Goal: Find specific page/section: Find specific page/section

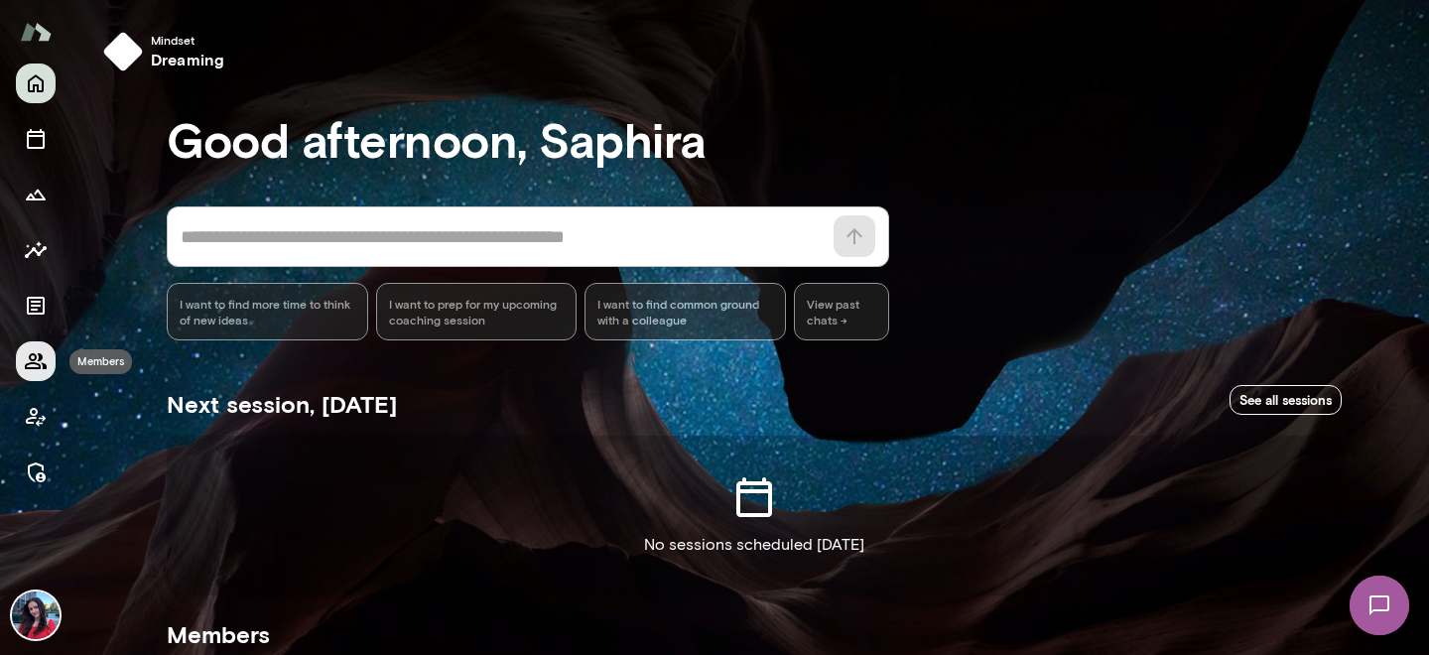
click at [46, 360] on icon "Members" at bounding box center [36, 361] width 24 height 24
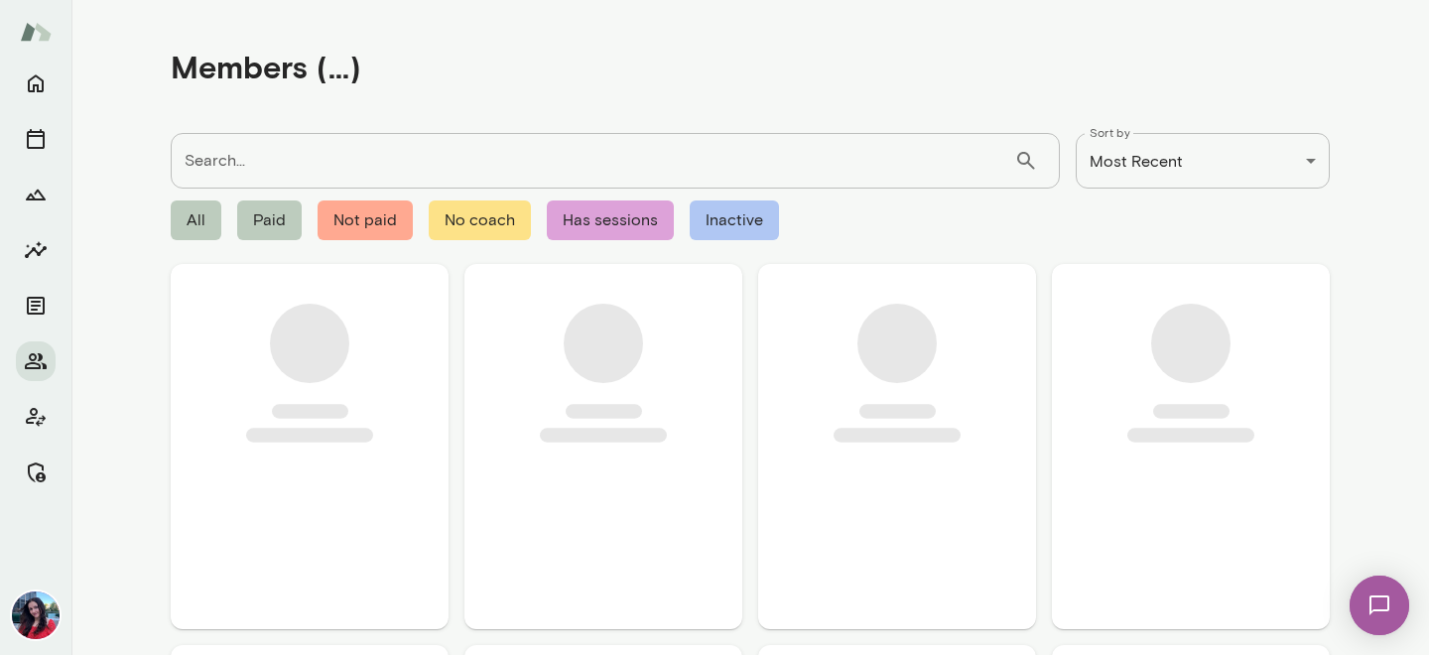
click at [304, 159] on input "Search..." at bounding box center [593, 161] width 844 height 56
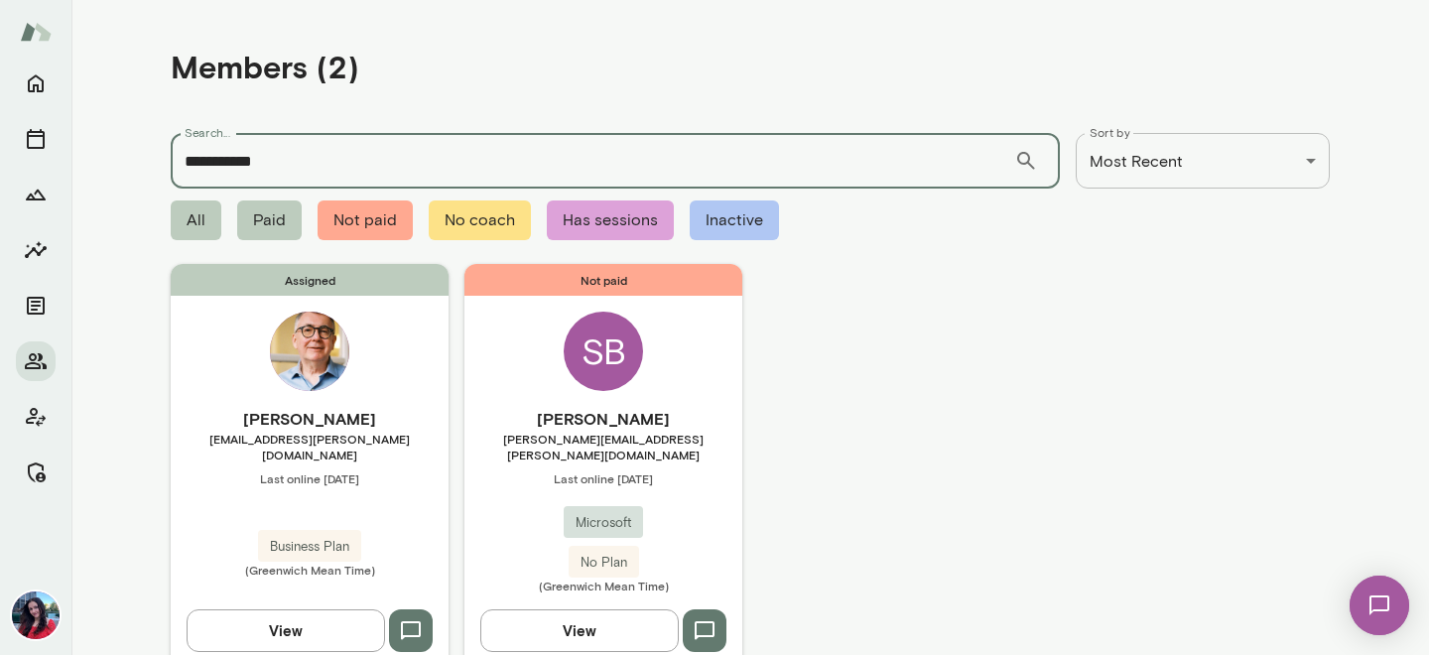
type input "**********"
click at [314, 623] on button "View" at bounding box center [286, 630] width 199 height 42
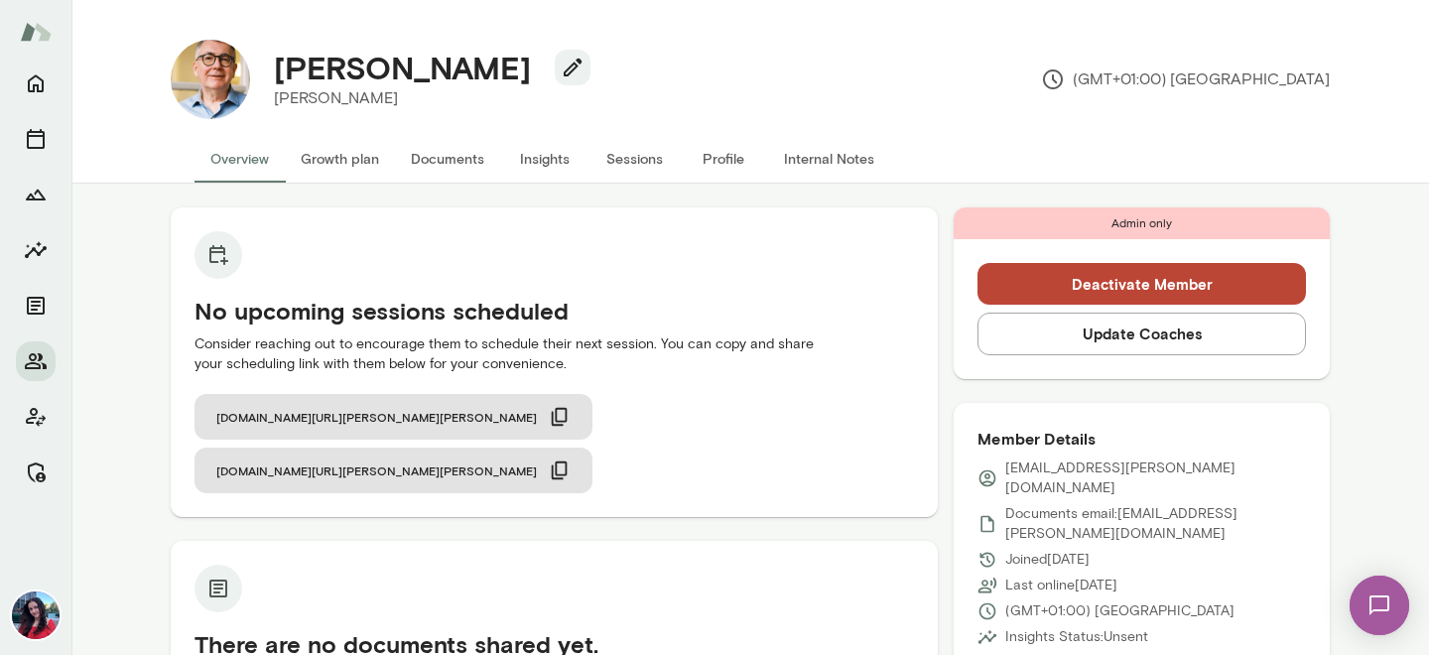
click at [834, 164] on button "Internal Notes" at bounding box center [829, 159] width 122 height 48
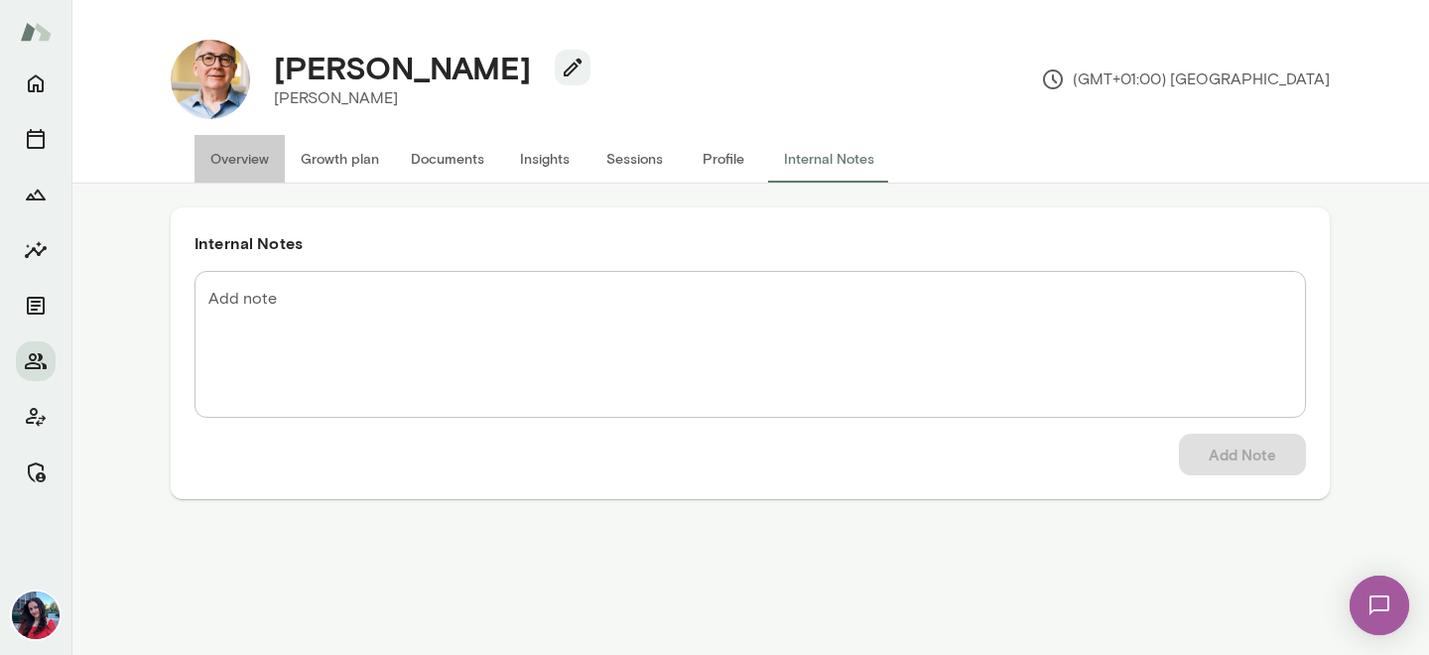
click at [251, 150] on button "Overview" at bounding box center [240, 159] width 90 height 48
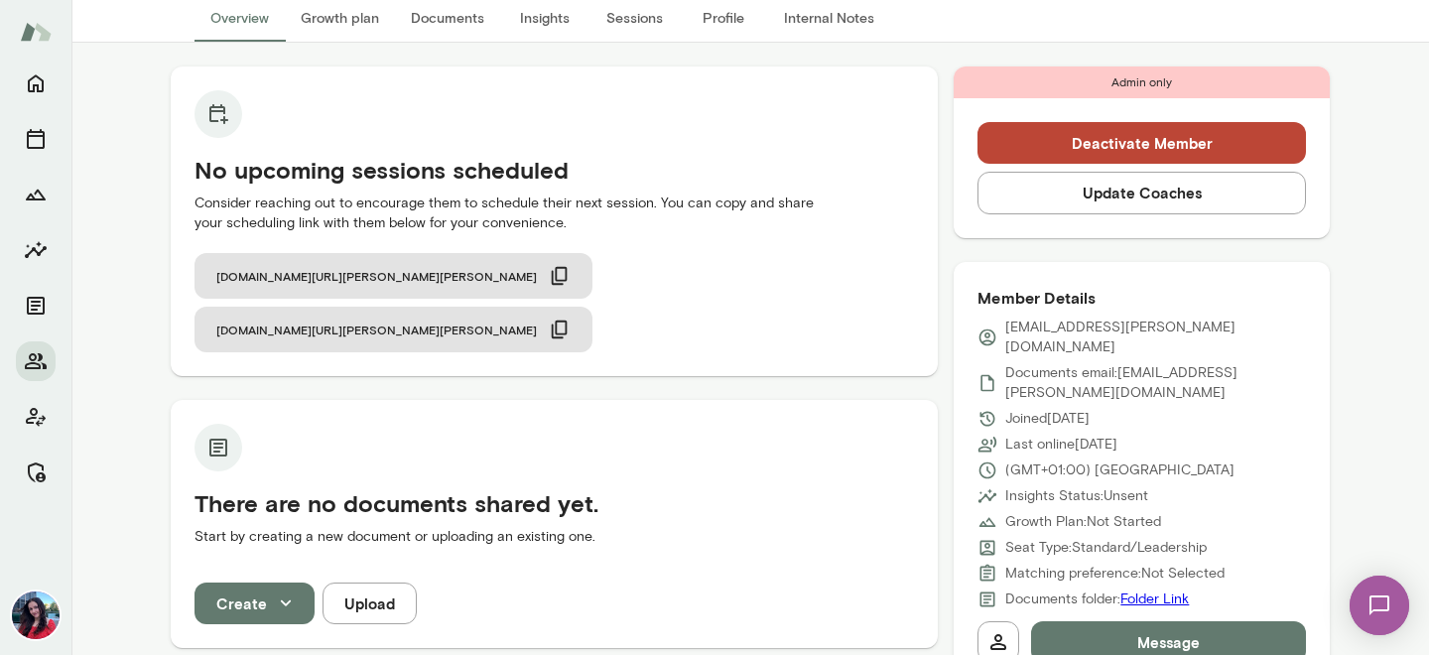
scroll to position [142, 0]
